Goal: Task Accomplishment & Management: Manage account settings

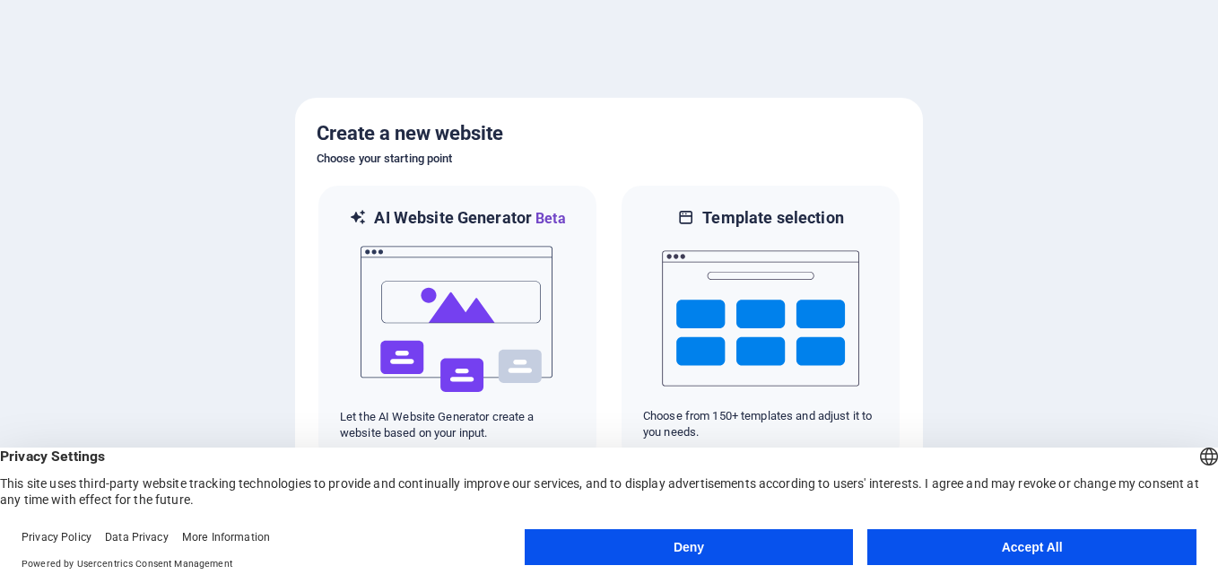
click at [1017, 562] on button "Accept All" at bounding box center [1032, 547] width 329 height 36
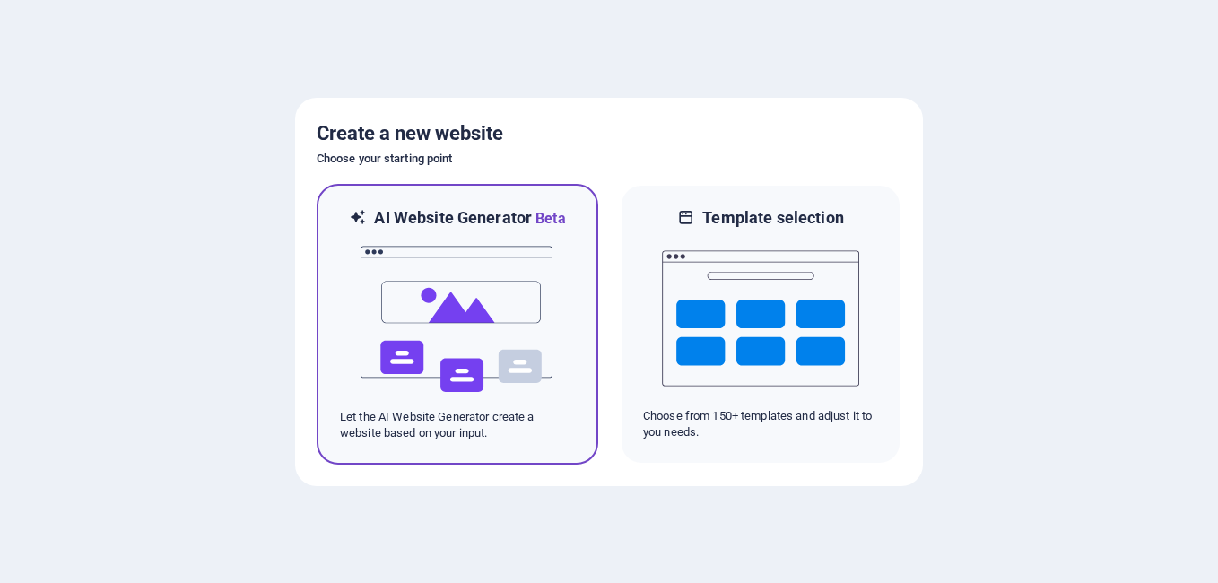
click at [518, 351] on img at bounding box center [457, 319] width 197 height 179
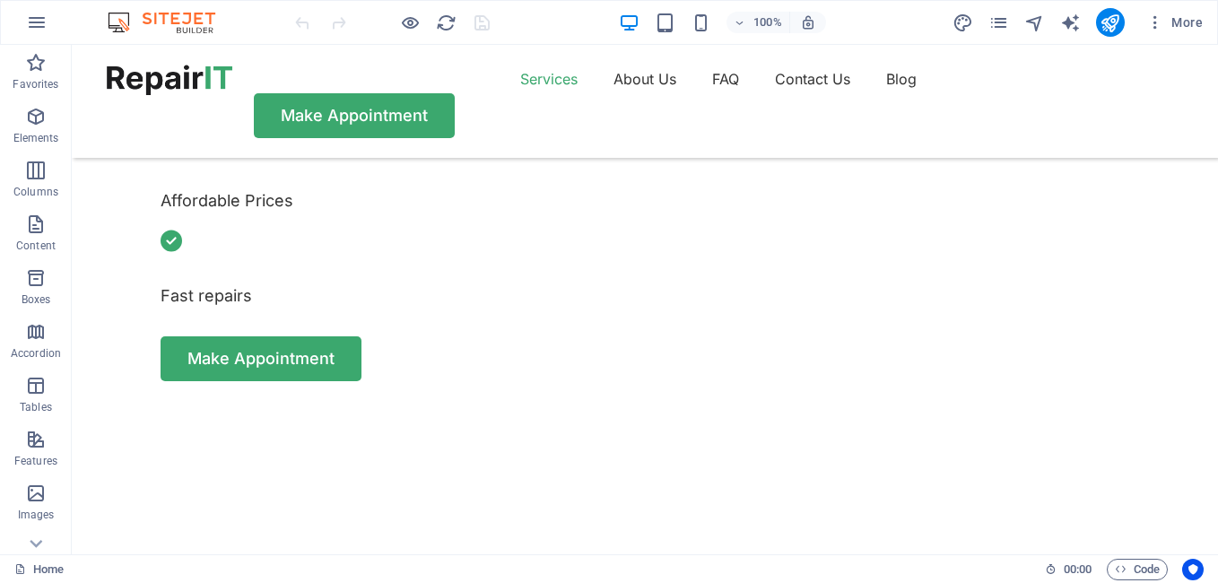
scroll to position [537, 0]
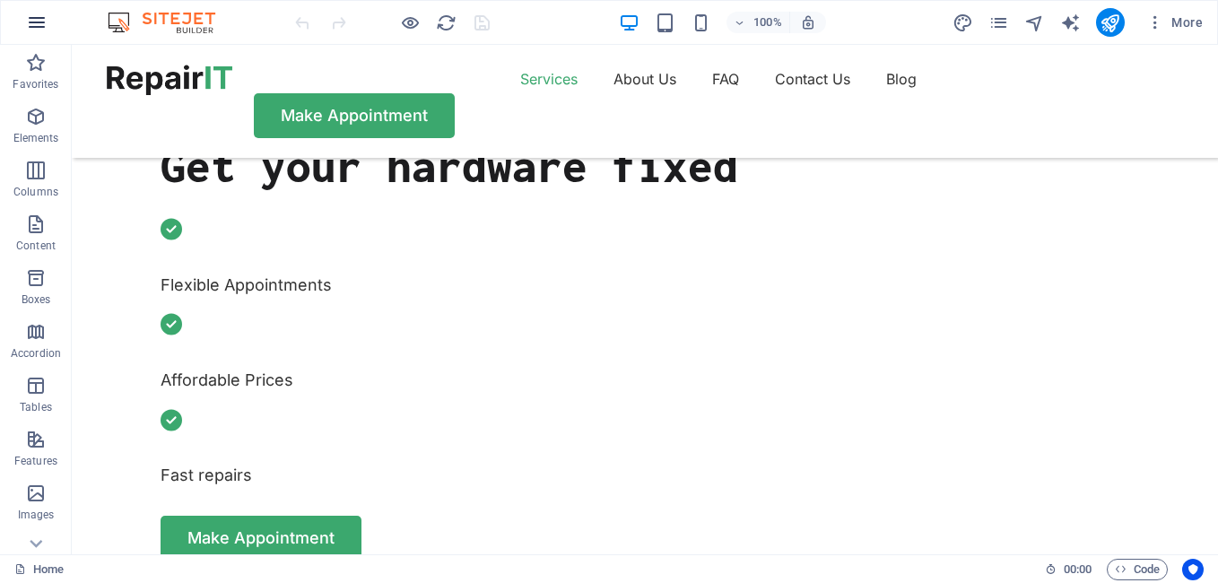
click at [32, 22] on icon "button" at bounding box center [37, 23] width 22 height 22
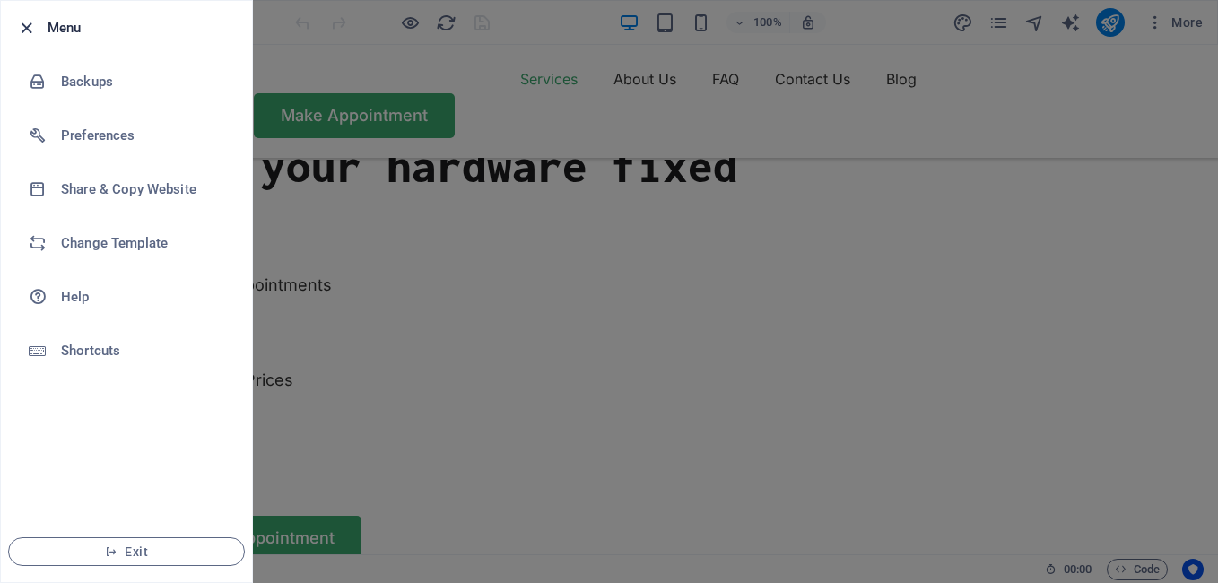
click at [25, 26] on icon "button" at bounding box center [26, 28] width 21 height 21
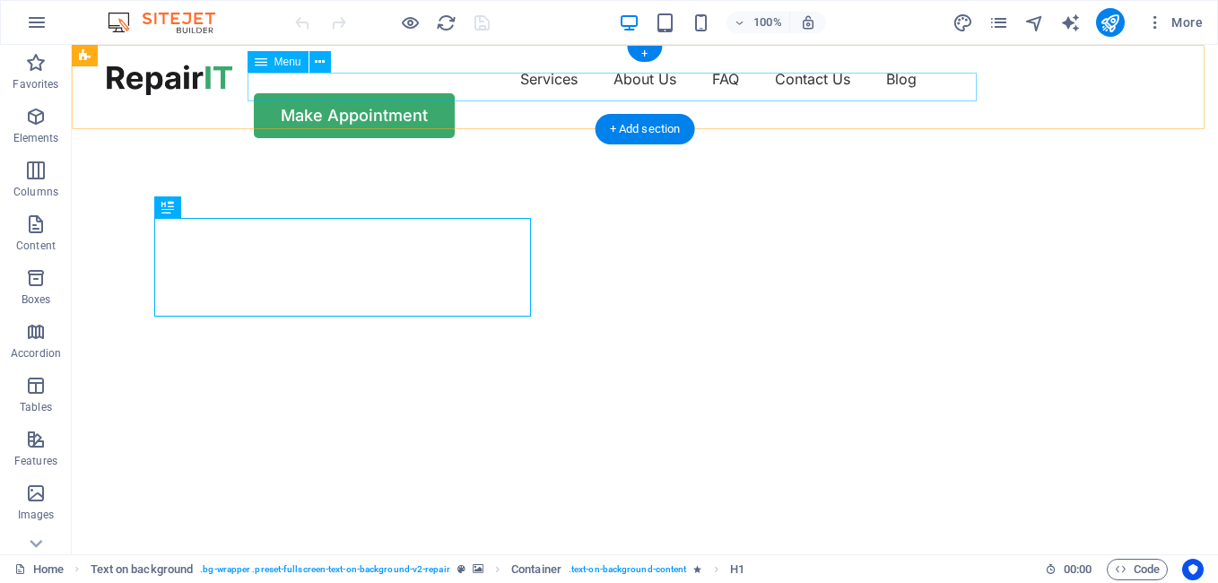
click at [436, 92] on nav "Services About Us FAQ Contact Us Blog" at bounding box center [645, 79] width 1077 height 29
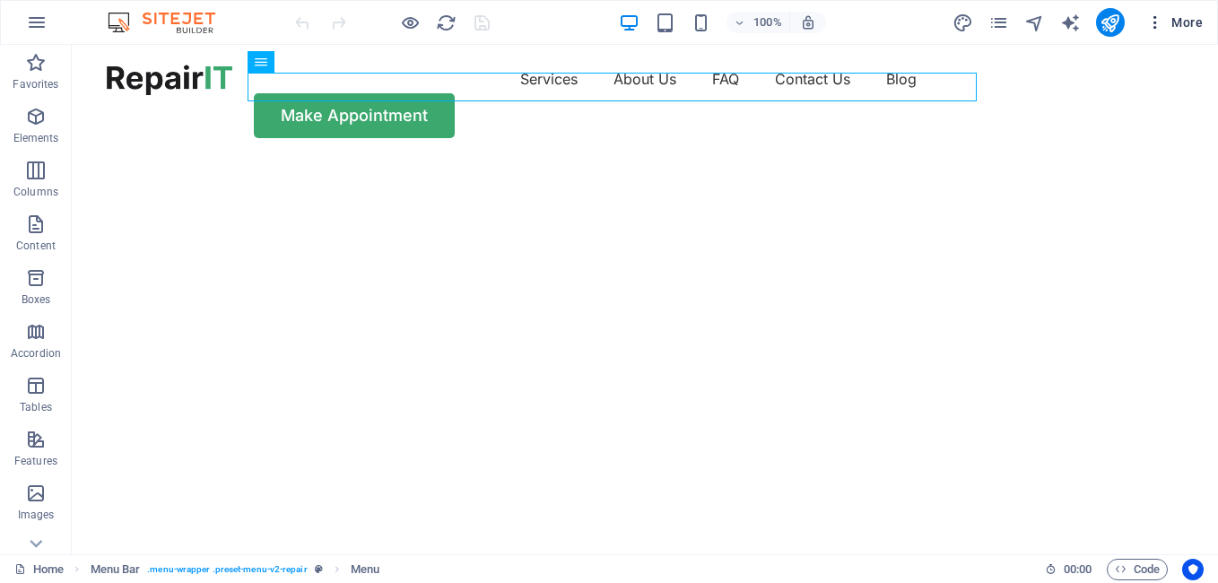
click at [1197, 21] on span "More" at bounding box center [1175, 22] width 57 height 18
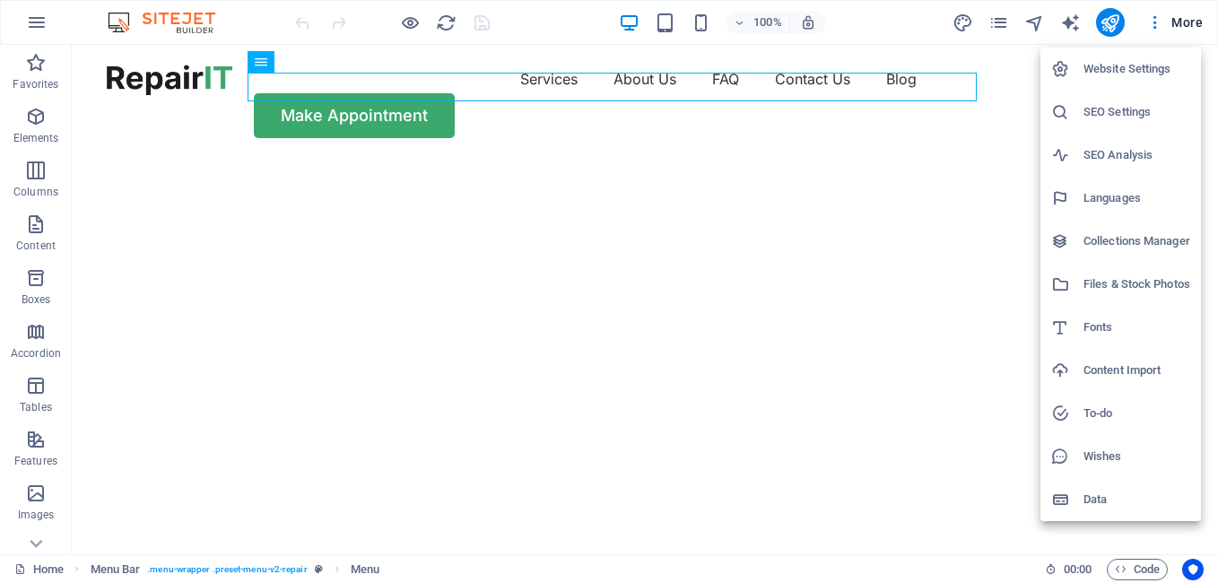
click at [1152, 18] on div at bounding box center [609, 291] width 1218 height 583
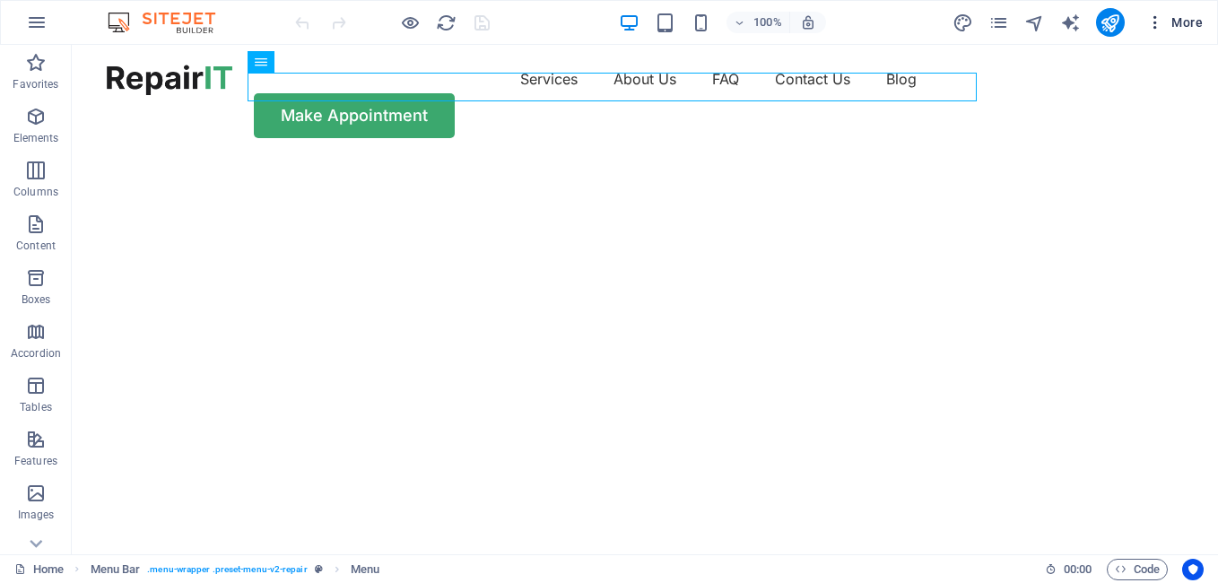
click at [1156, 24] on icon "button" at bounding box center [1156, 22] width 18 height 18
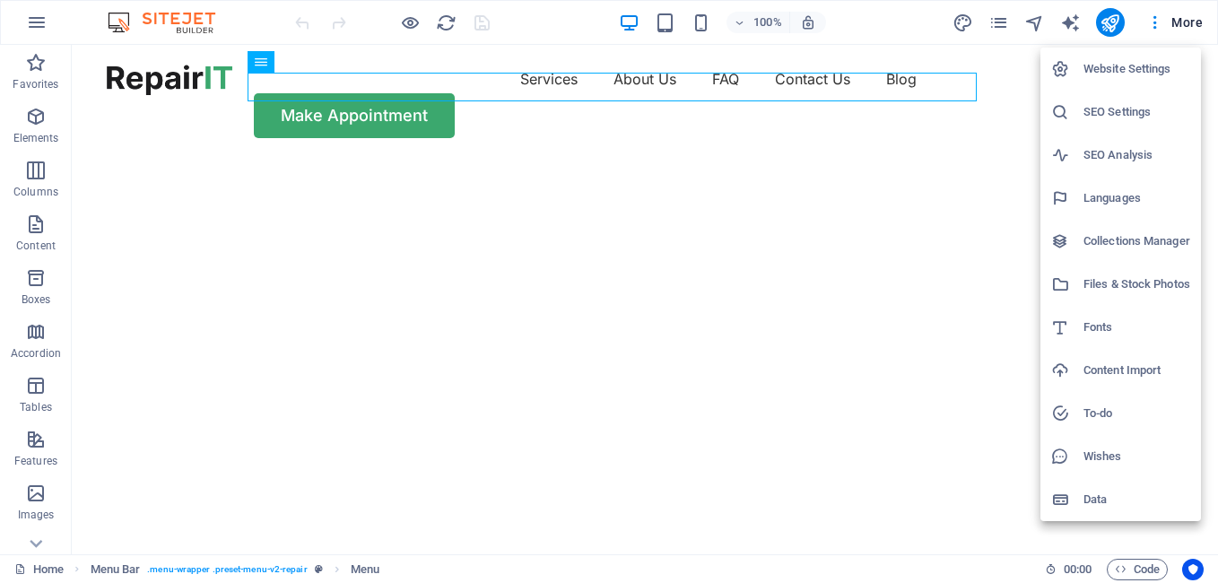
click at [990, 21] on div at bounding box center [609, 291] width 1218 height 583
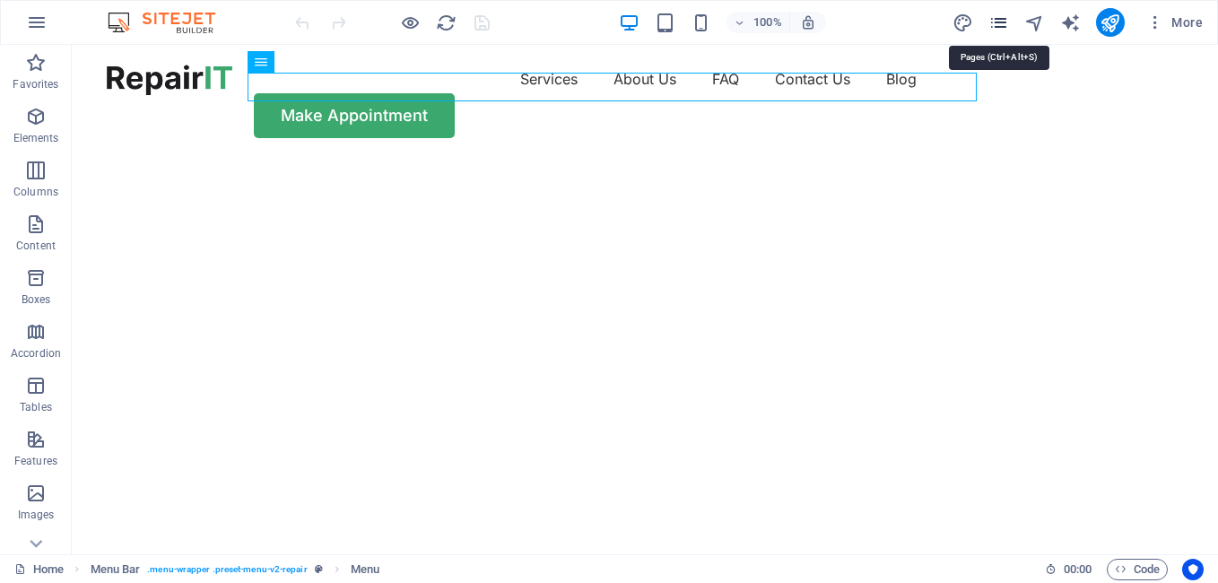
click at [997, 23] on icon "pages" at bounding box center [999, 23] width 21 height 21
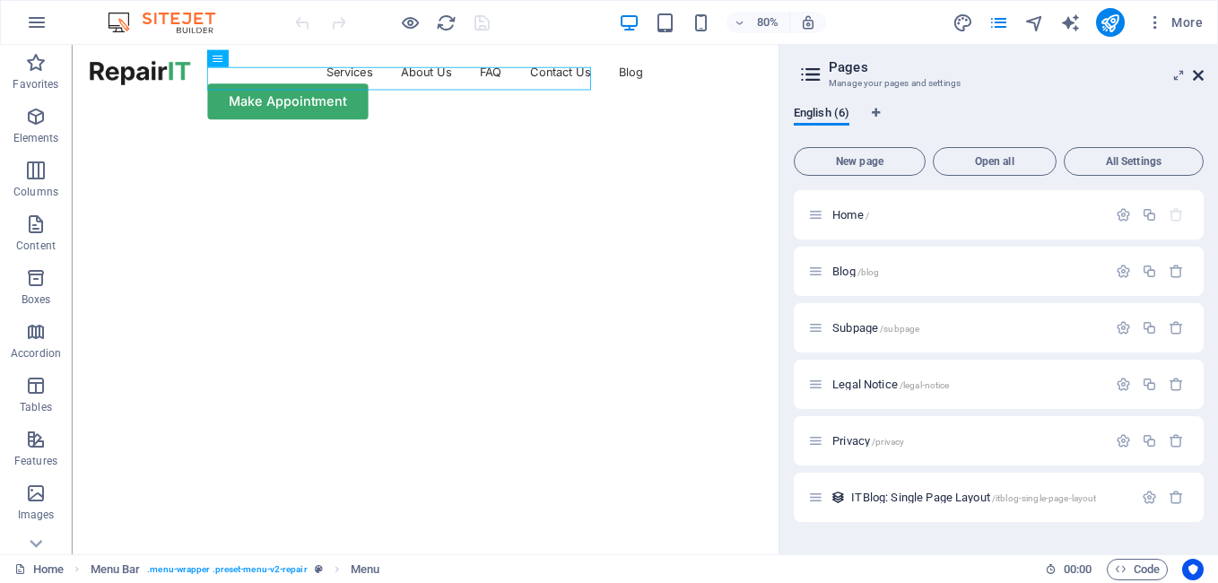
click at [1202, 74] on icon at bounding box center [1198, 75] width 11 height 14
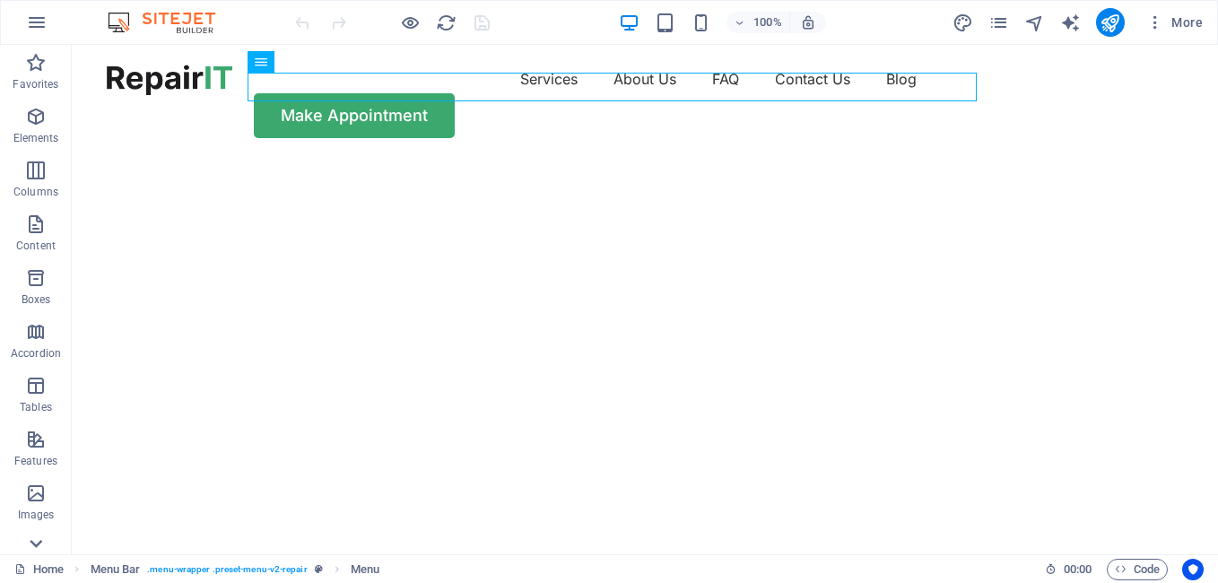
click at [35, 540] on icon at bounding box center [35, 543] width 25 height 25
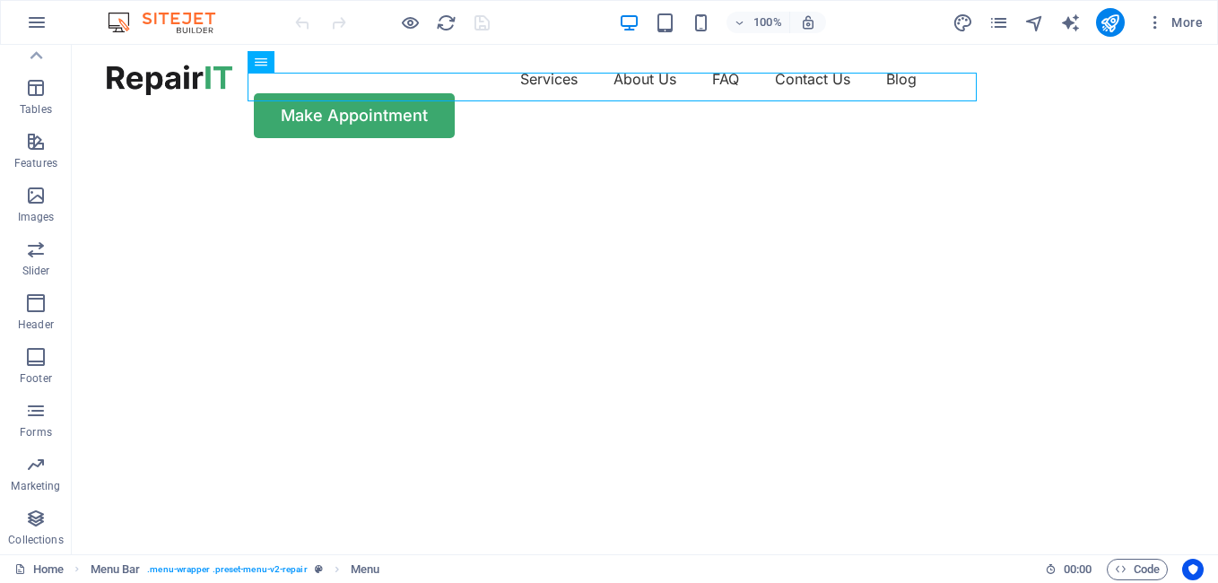
click at [35, 540] on div "Favorites Elements Columns Content Boxes Accordion Tables Features Images Slide…" at bounding box center [36, 300] width 72 height 510
click at [35, 540] on p "Collections" at bounding box center [35, 540] width 55 height 14
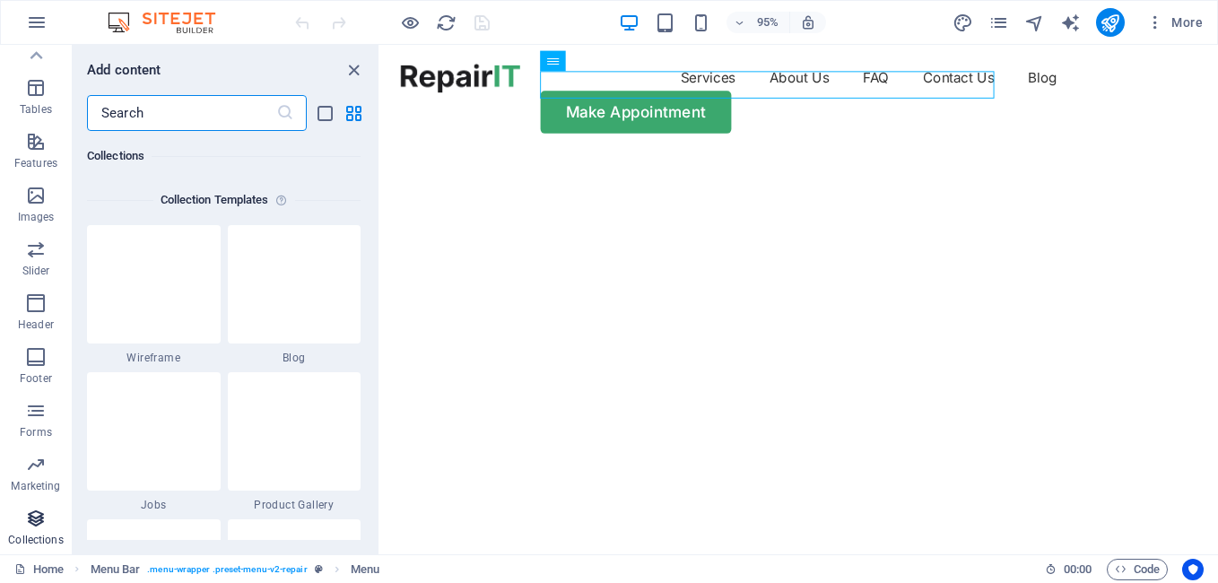
scroll to position [16423, 0]
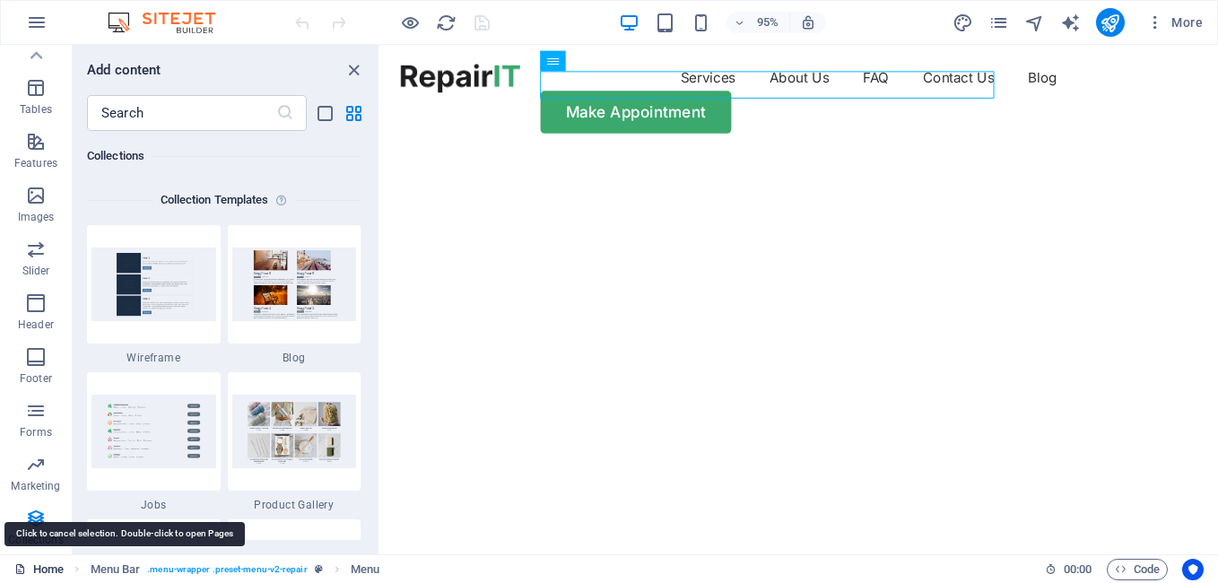
click at [49, 566] on link "Home" at bounding box center [38, 570] width 49 height 22
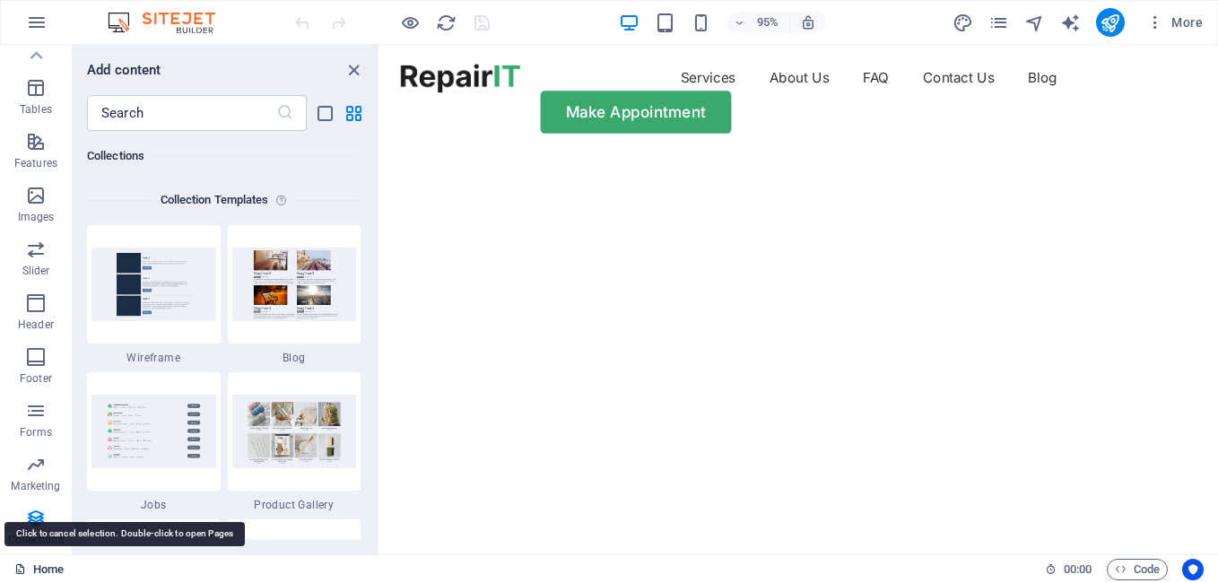
click at [49, 566] on link "Home" at bounding box center [38, 570] width 49 height 22
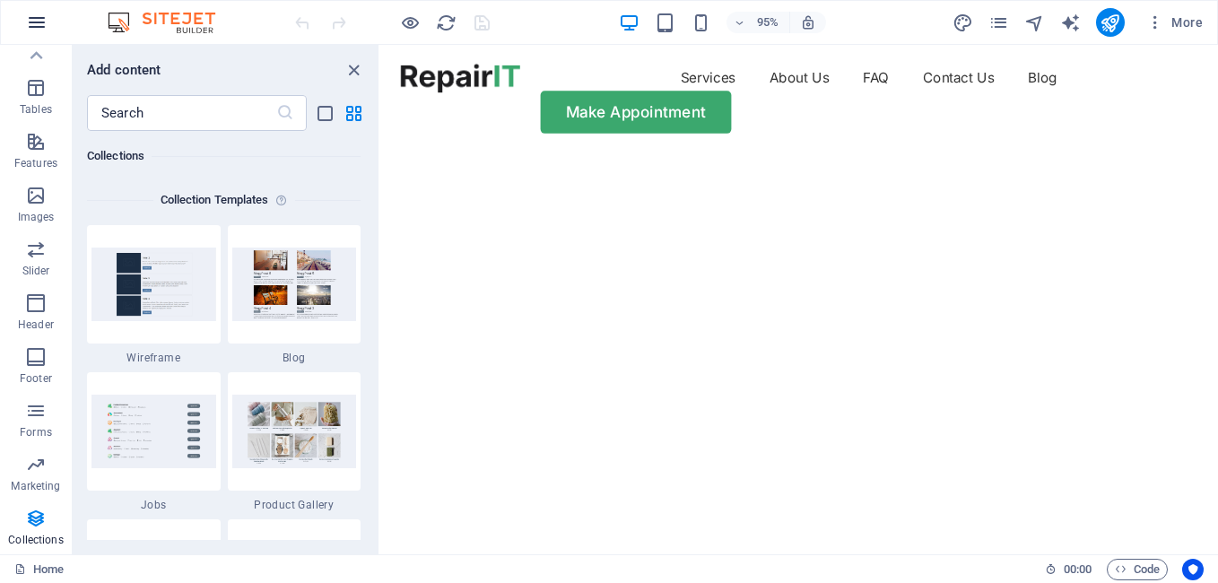
click at [37, 17] on icon "button" at bounding box center [37, 23] width 22 height 22
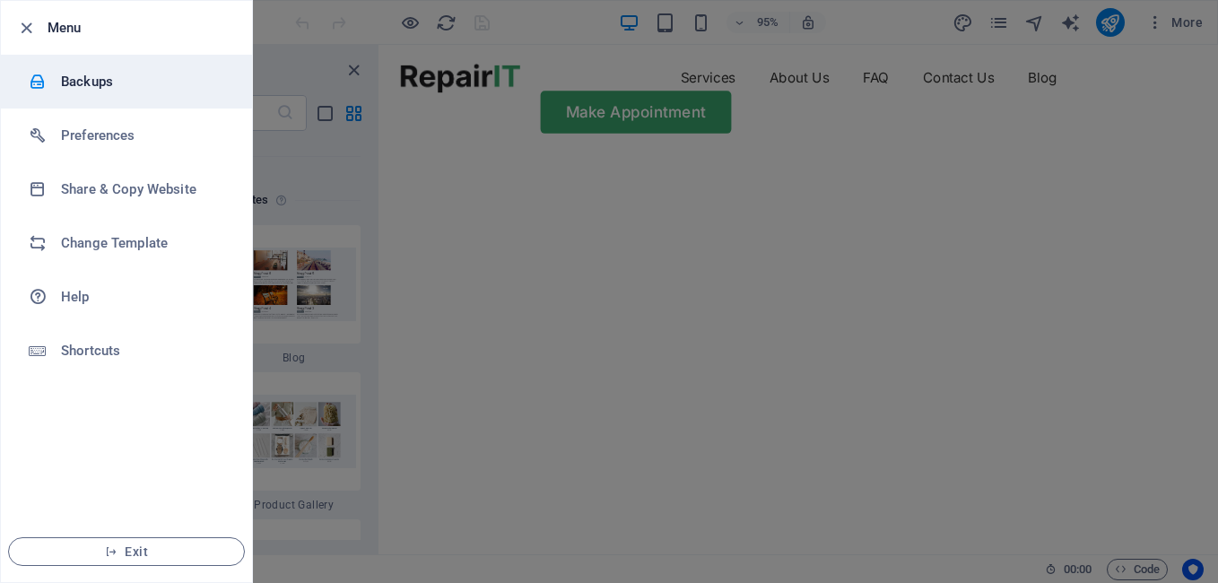
click at [86, 90] on h6 "Backups" at bounding box center [144, 82] width 166 height 22
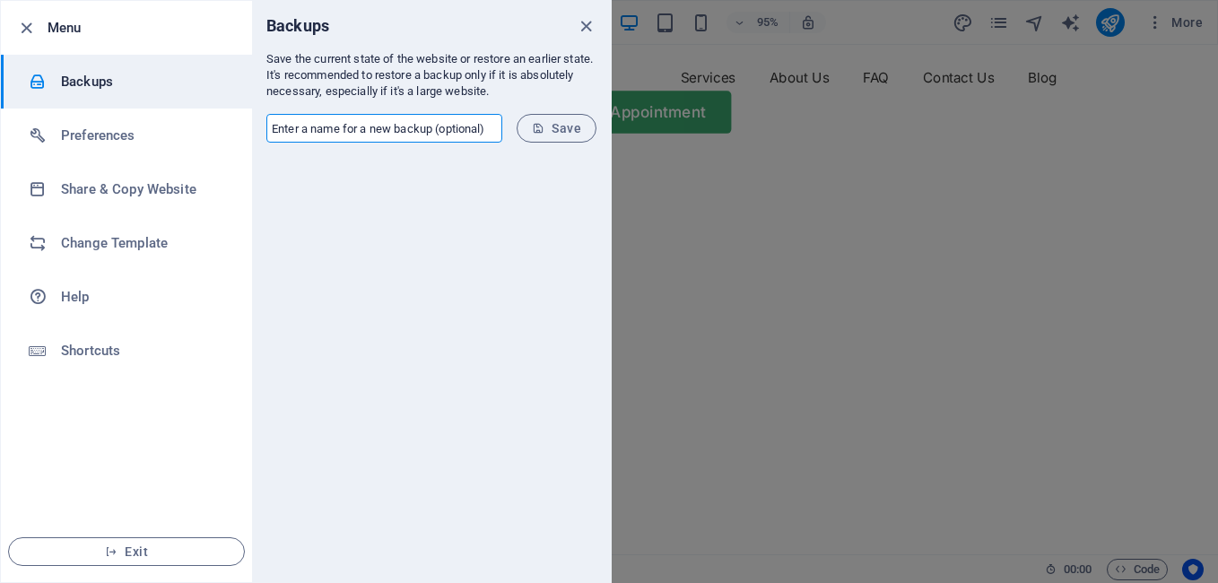
click at [383, 130] on input "text" at bounding box center [384, 128] width 236 height 29
type input "szecurebackup"
click at [569, 131] on span "Save" at bounding box center [556, 128] width 49 height 14
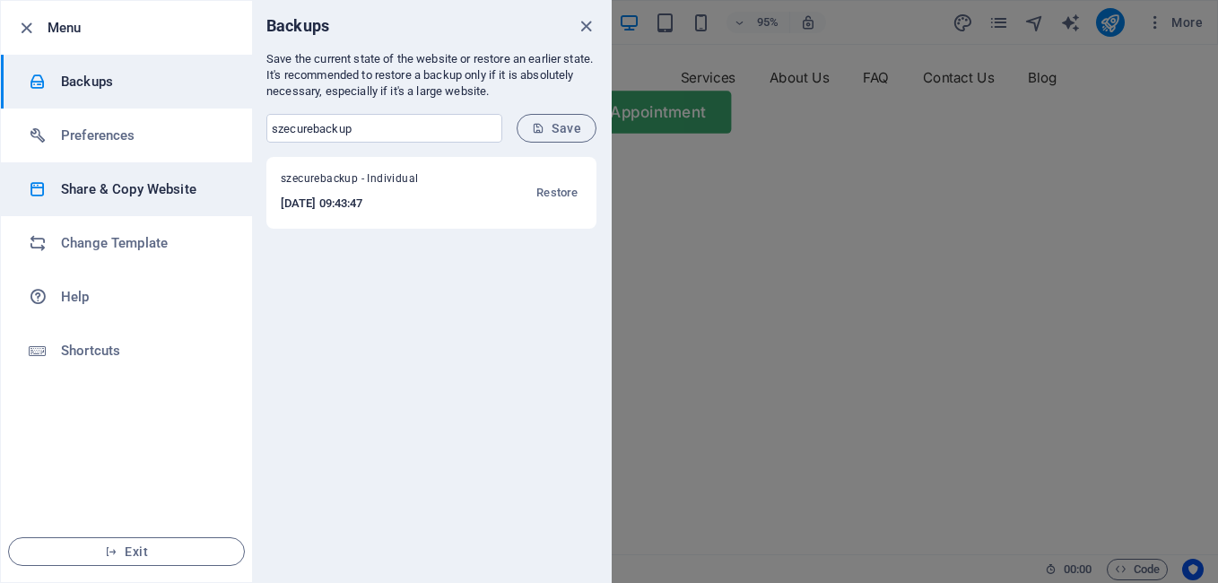
click at [135, 187] on h6 "Share & Copy Website" at bounding box center [144, 190] width 166 height 22
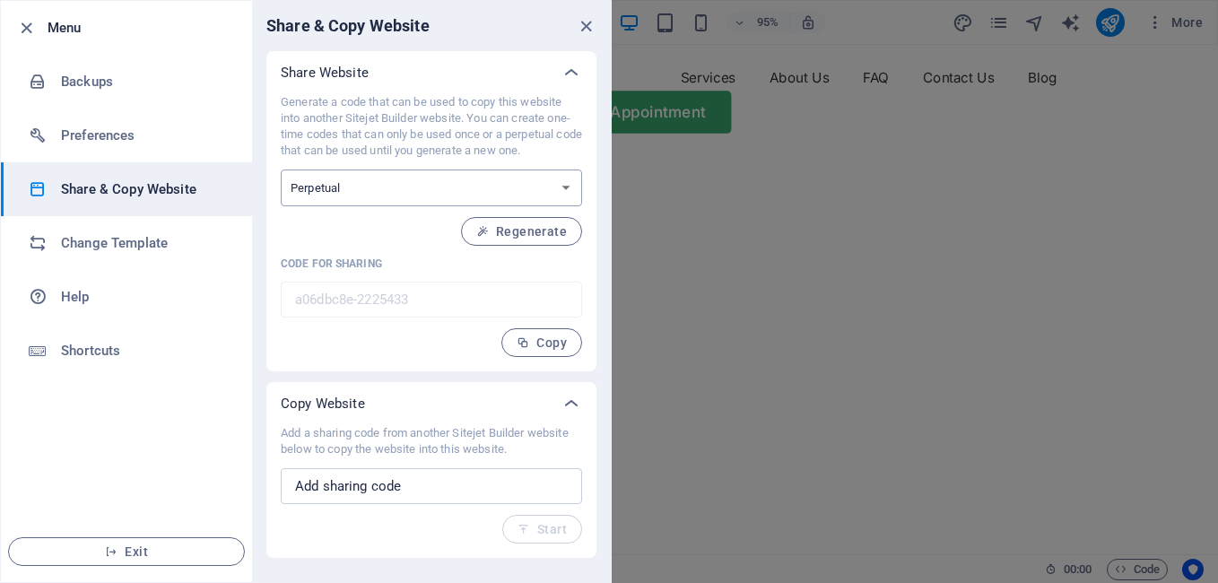
click at [561, 186] on select "One-time Perpetual" at bounding box center [431, 188] width 301 height 37
select select "onetime"
click at [281, 170] on select "One-time Perpetual" at bounding box center [431, 188] width 301 height 37
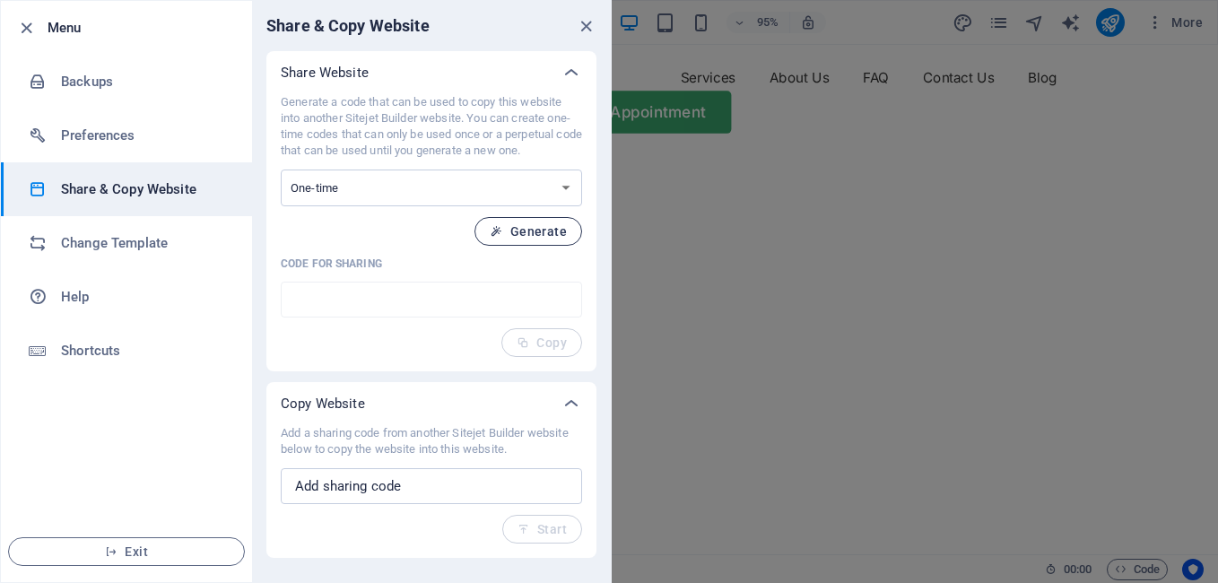
click at [529, 244] on button "Generate" at bounding box center [529, 231] width 108 height 29
type input "b0fc4f37-2225433"
click at [528, 339] on icon "button" at bounding box center [523, 342] width 13 height 13
click at [471, 494] on input "text" at bounding box center [431, 486] width 301 height 36
paste input "b0fc4f37-2225433"
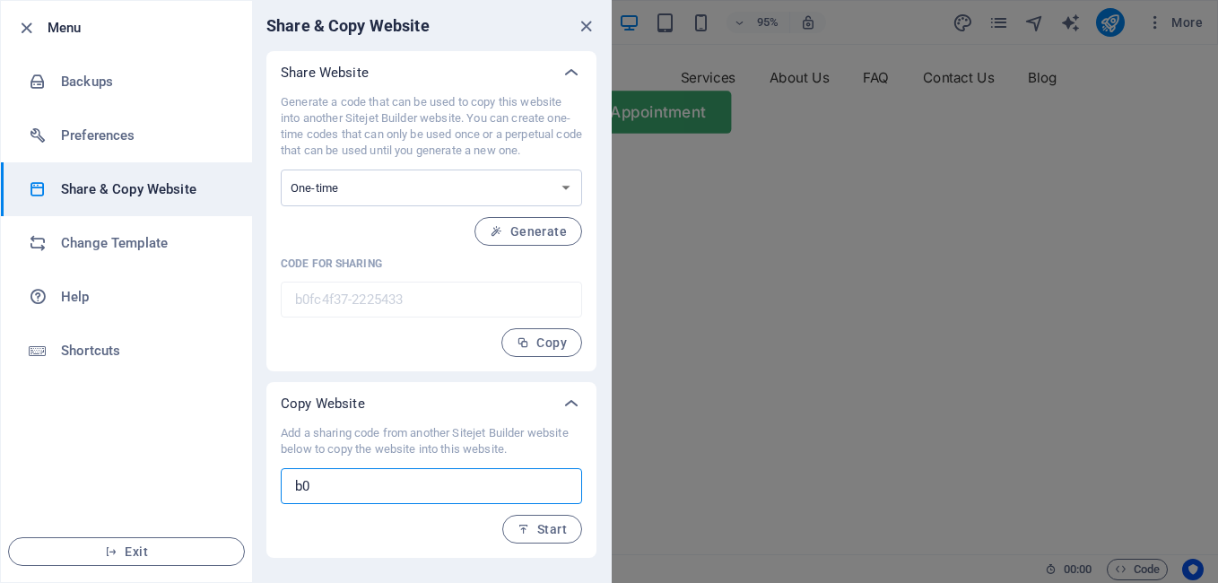
type input "b"
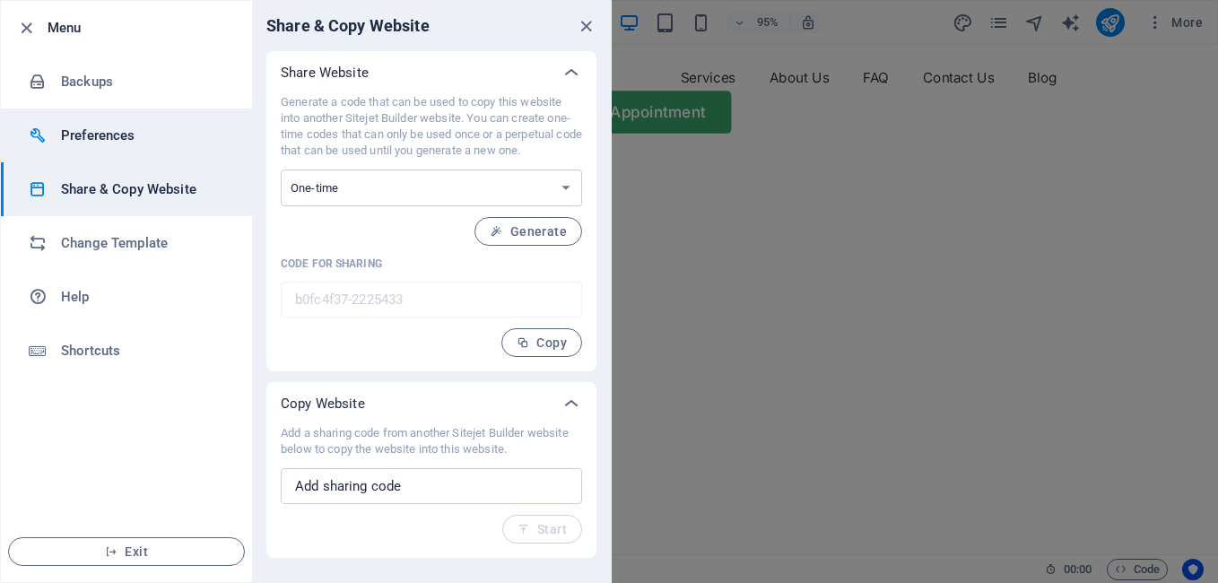
click at [118, 134] on h6 "Preferences" at bounding box center [144, 136] width 166 height 22
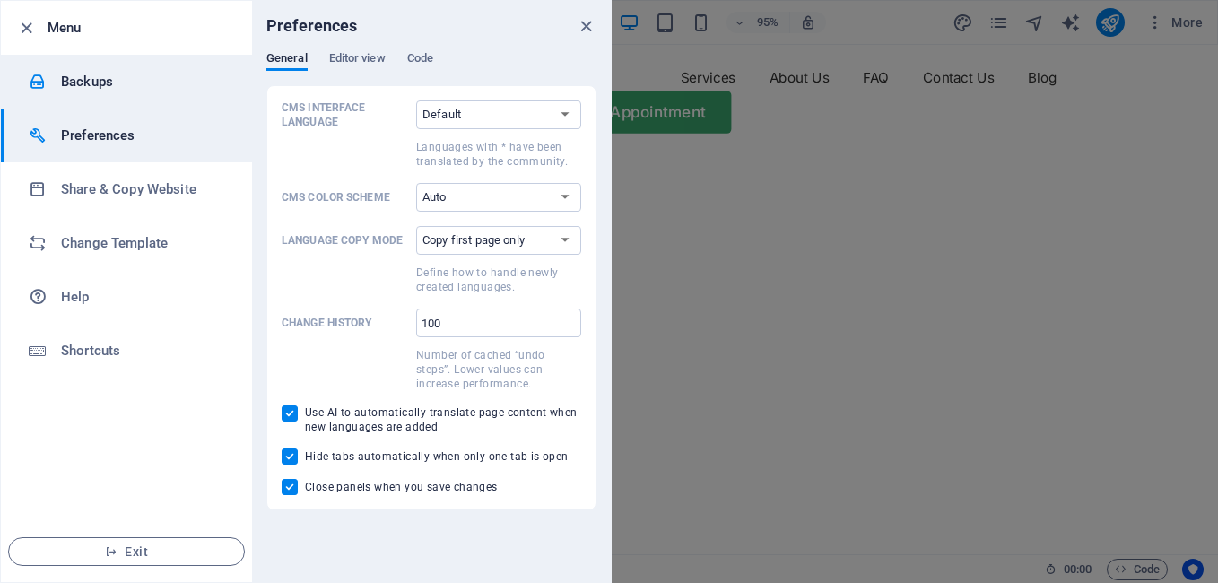
click at [101, 90] on h6 "Backups" at bounding box center [144, 82] width 166 height 22
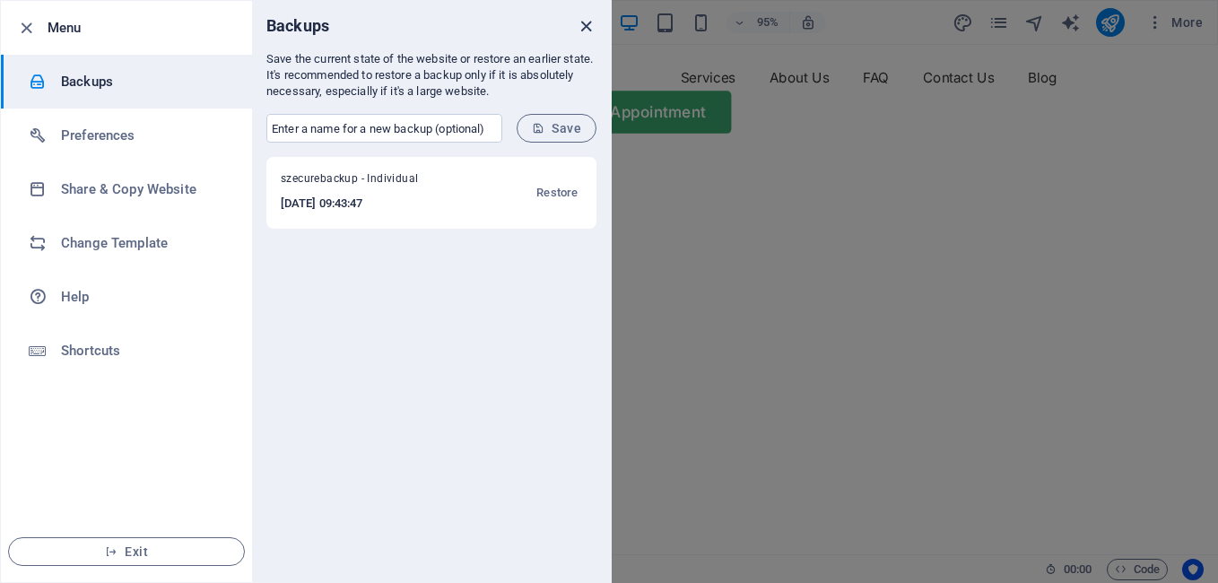
click at [584, 28] on icon "close" at bounding box center [586, 26] width 21 height 21
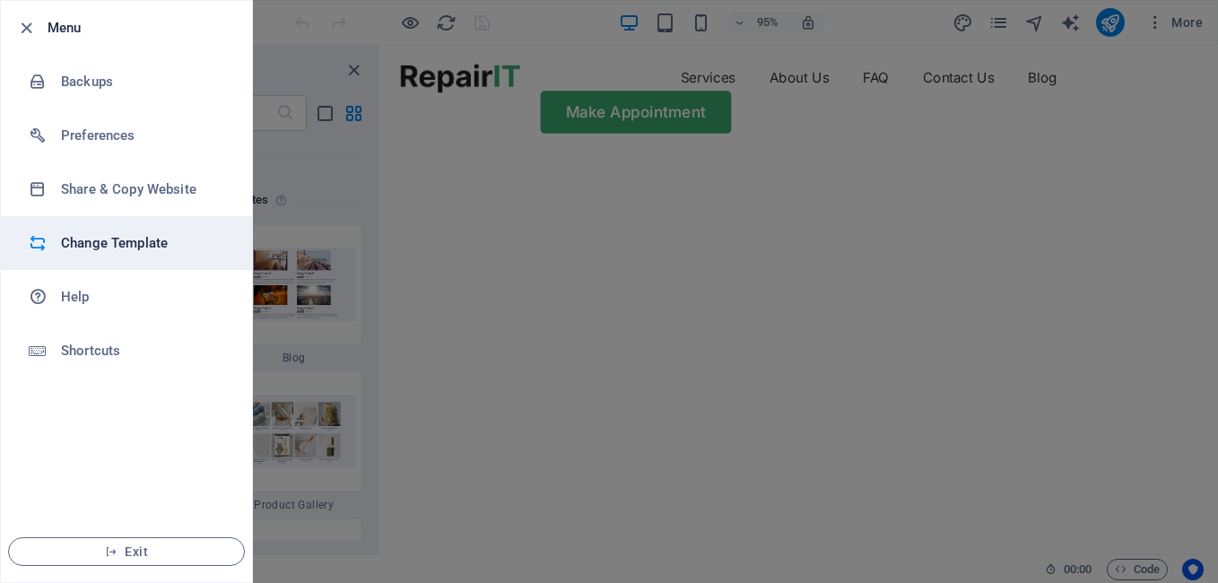
click at [92, 240] on h6 "Change Template" at bounding box center [144, 243] width 166 height 22
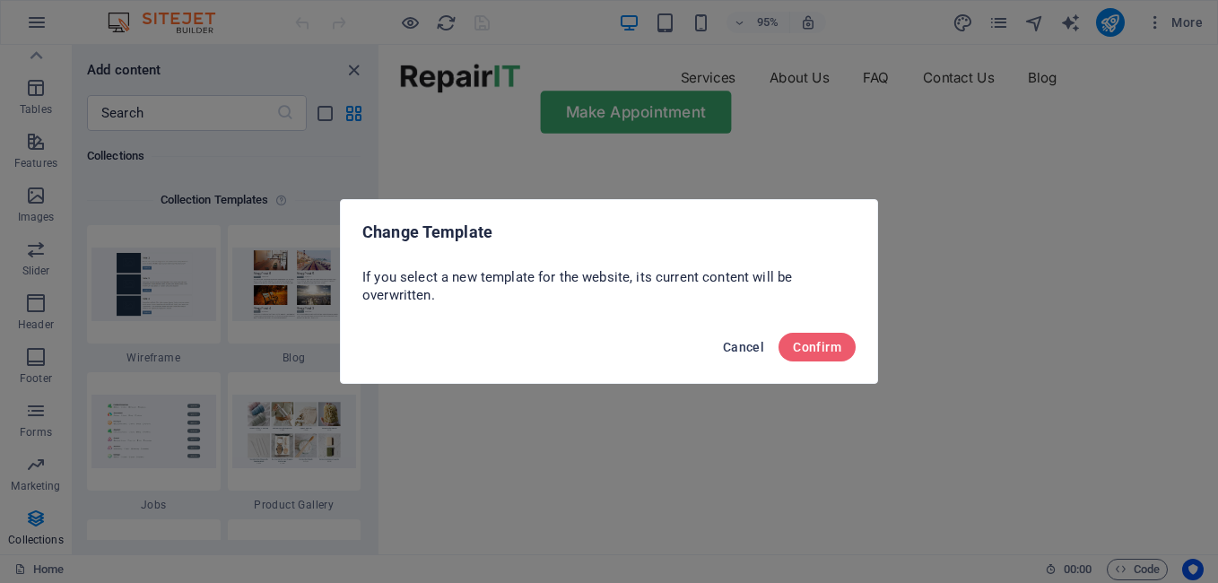
click at [744, 350] on span "Cancel" at bounding box center [743, 347] width 41 height 14
